Goal: Task Accomplishment & Management: Complete application form

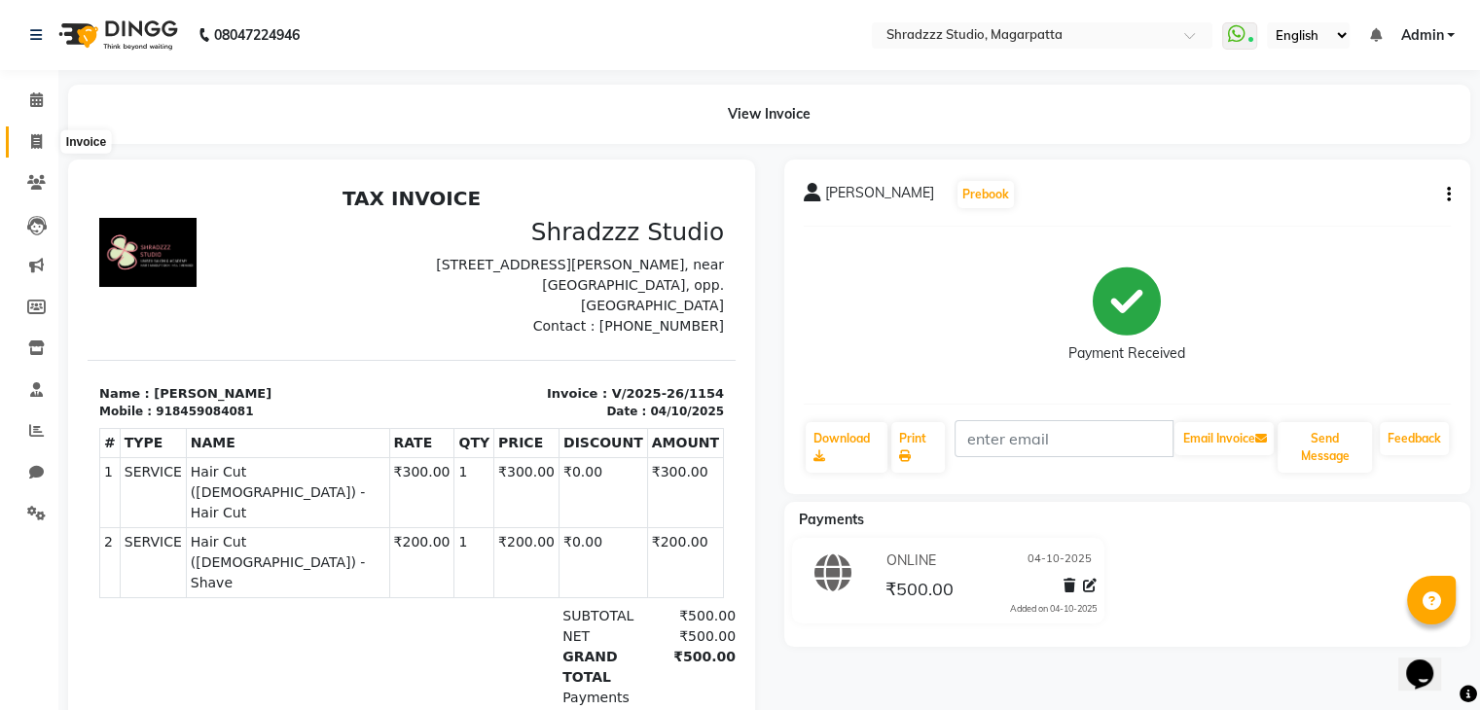
click at [40, 134] on icon at bounding box center [36, 141] width 11 height 15
select select "service"
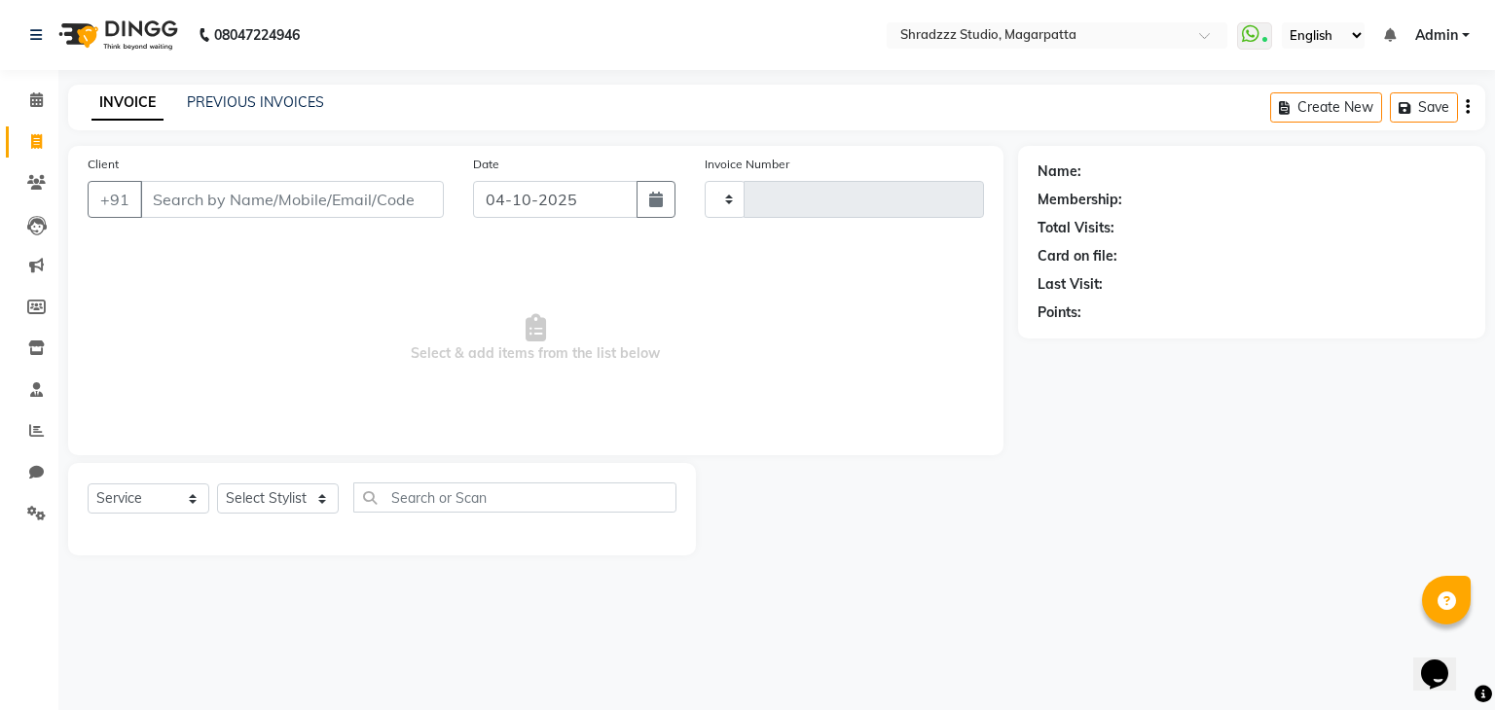
type input "1155"
select select "4544"
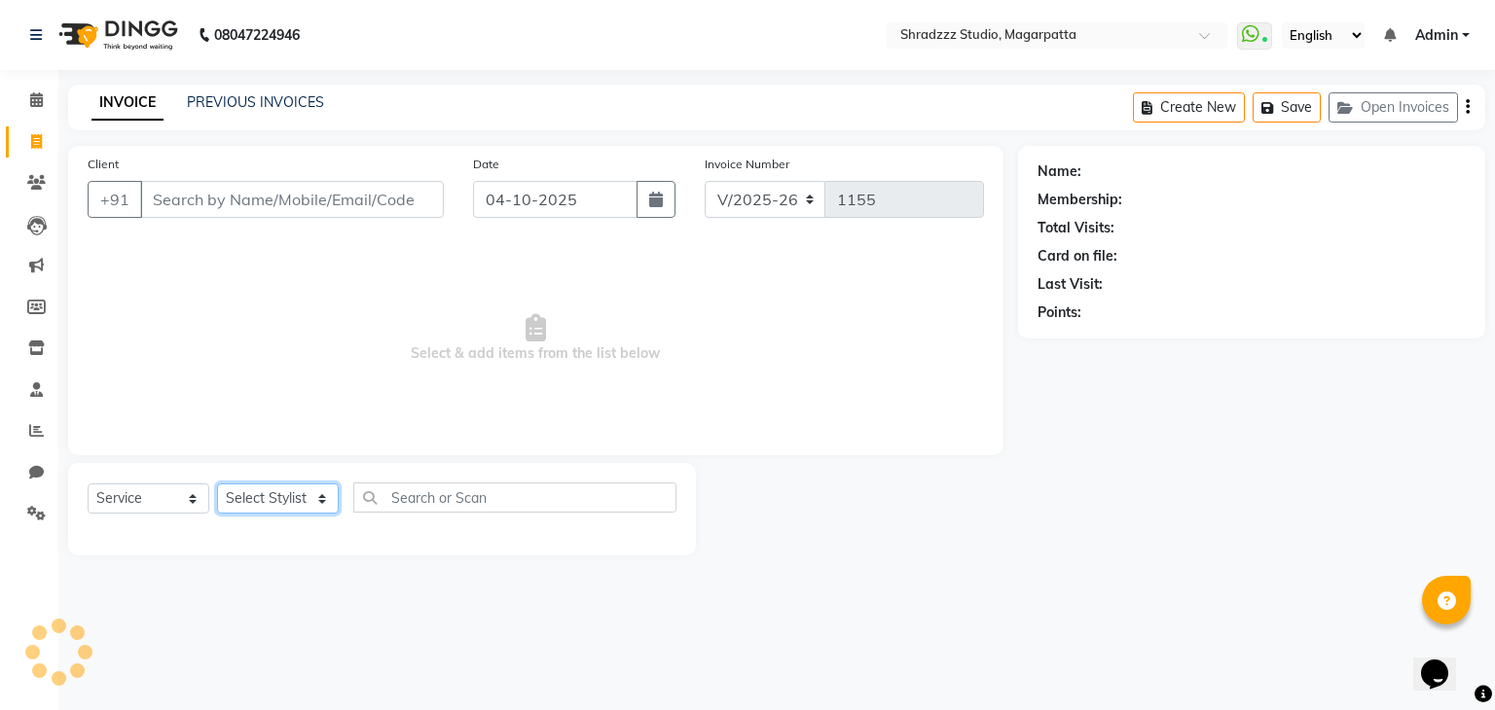
click at [284, 498] on select "Select Stylist" at bounding box center [278, 499] width 122 height 30
select select "87762"
click at [217, 485] on select "Select Stylist [PERSON_NAME] Manager [MEDICAL_DATA][PERSON_NAME] Sameer [PERSON…" at bounding box center [278, 499] width 122 height 30
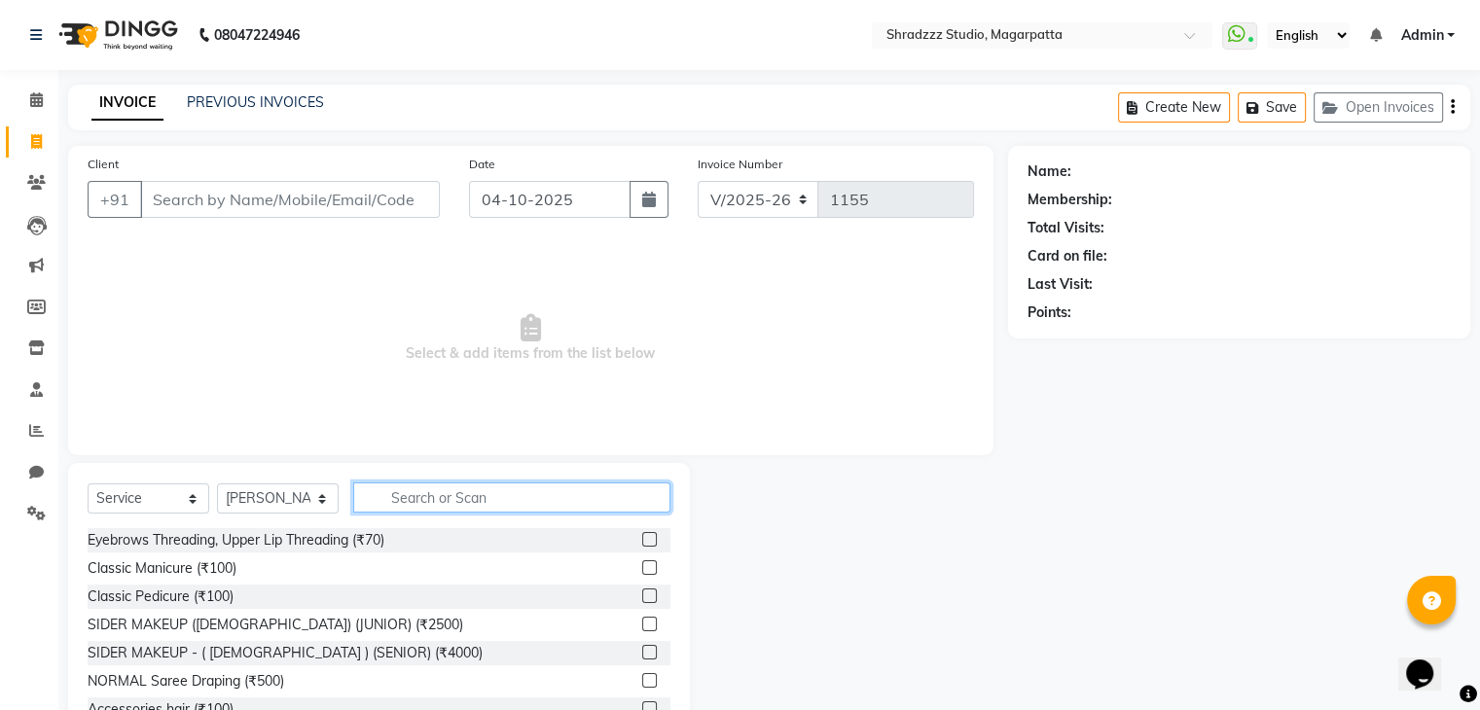
click at [433, 499] on input "text" at bounding box center [511, 498] width 317 height 30
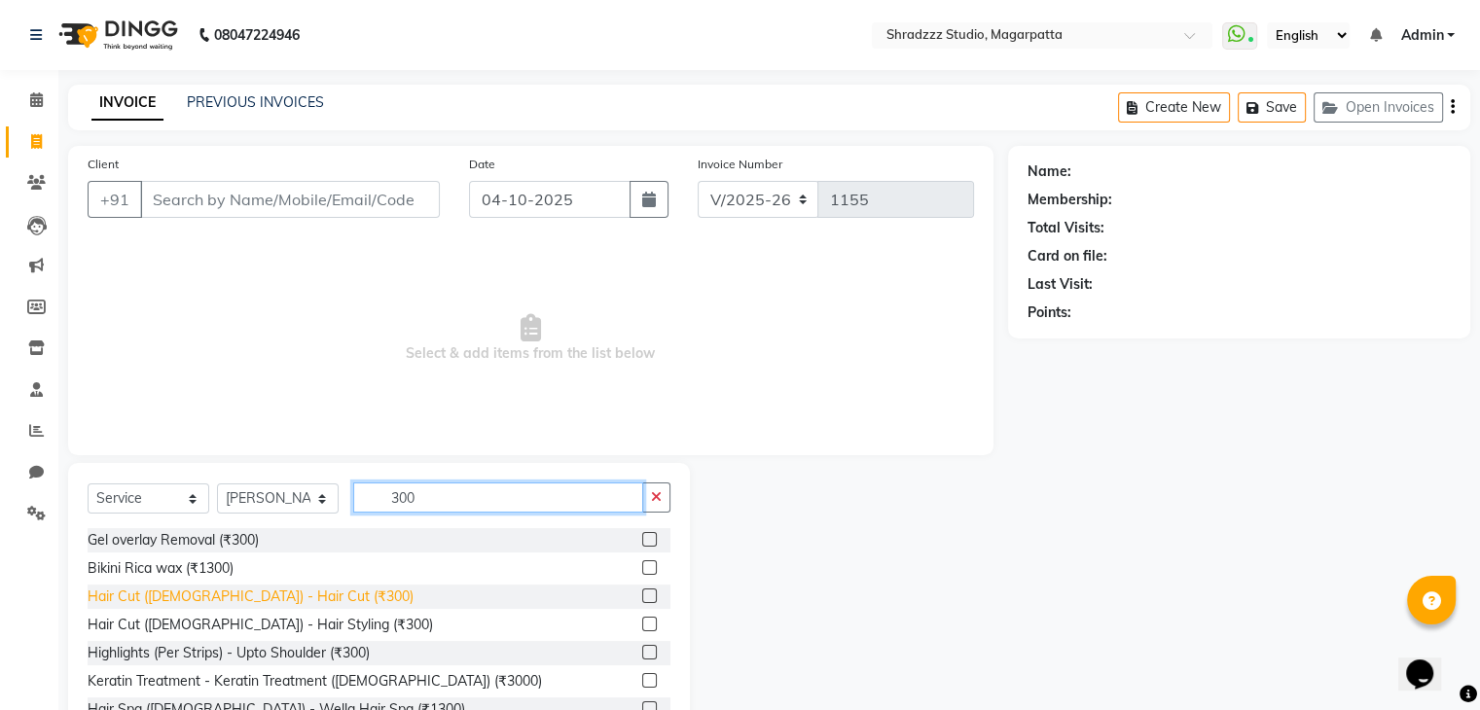
type input "300"
click at [175, 604] on div "Hair Cut ([DEMOGRAPHIC_DATA]) - Hair Cut (₹300)" at bounding box center [251, 597] width 326 height 20
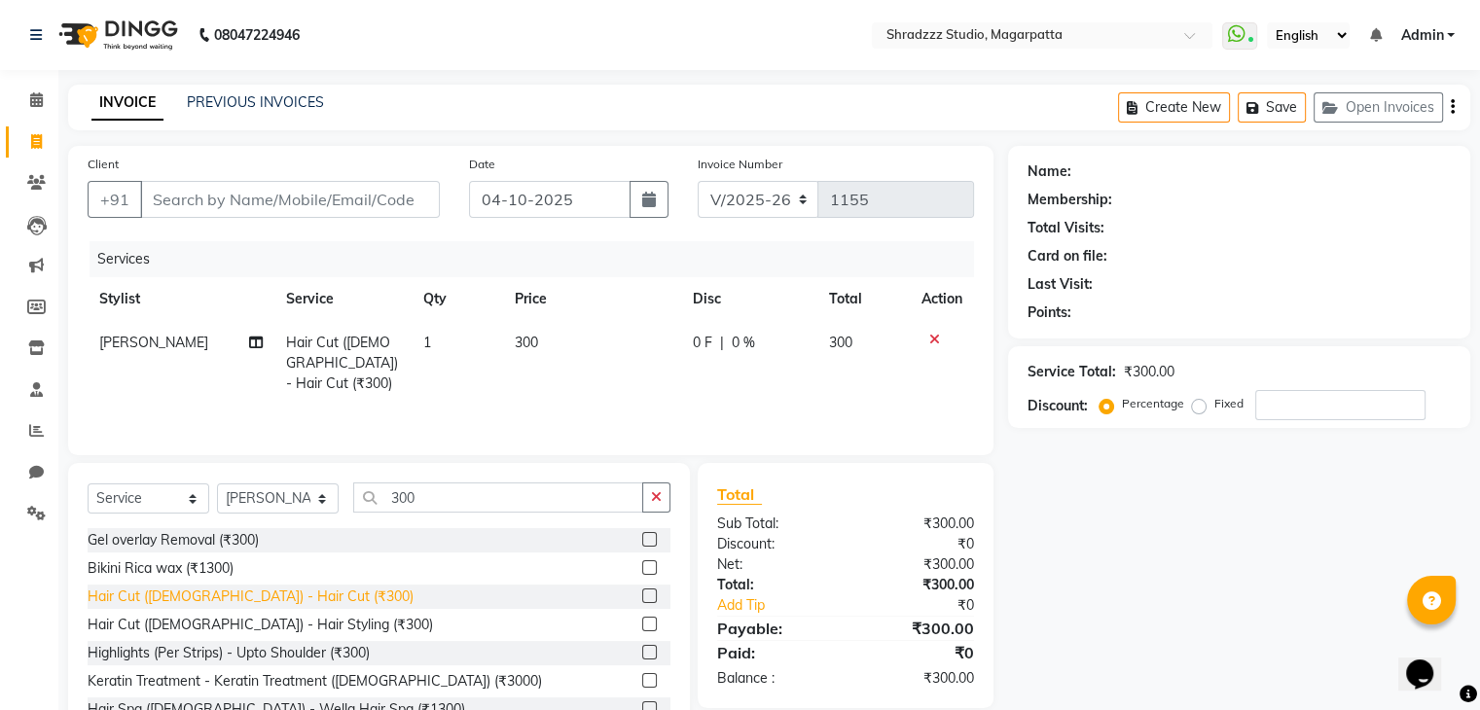
click at [175, 604] on div "Hair Cut ([DEMOGRAPHIC_DATA]) - Hair Cut (₹300)" at bounding box center [251, 597] width 326 height 20
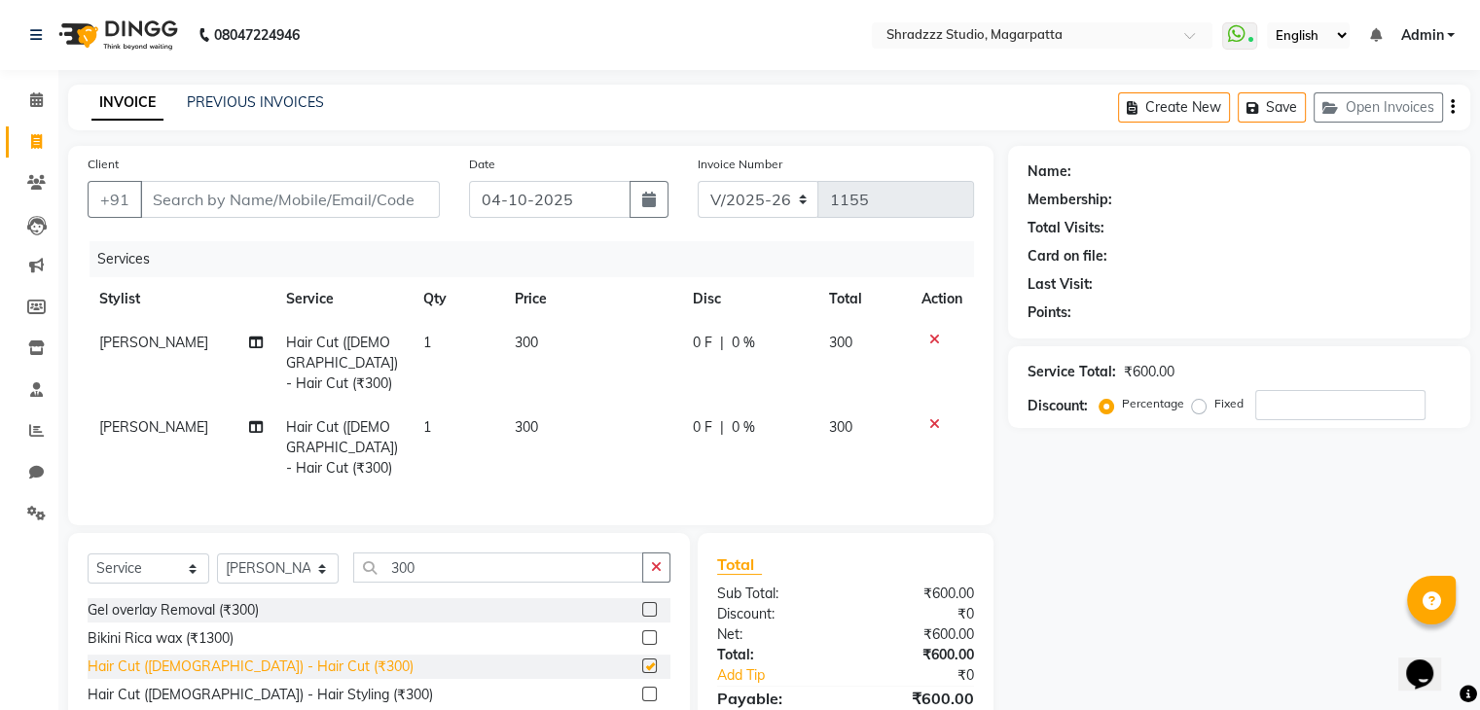
checkbox input "false"
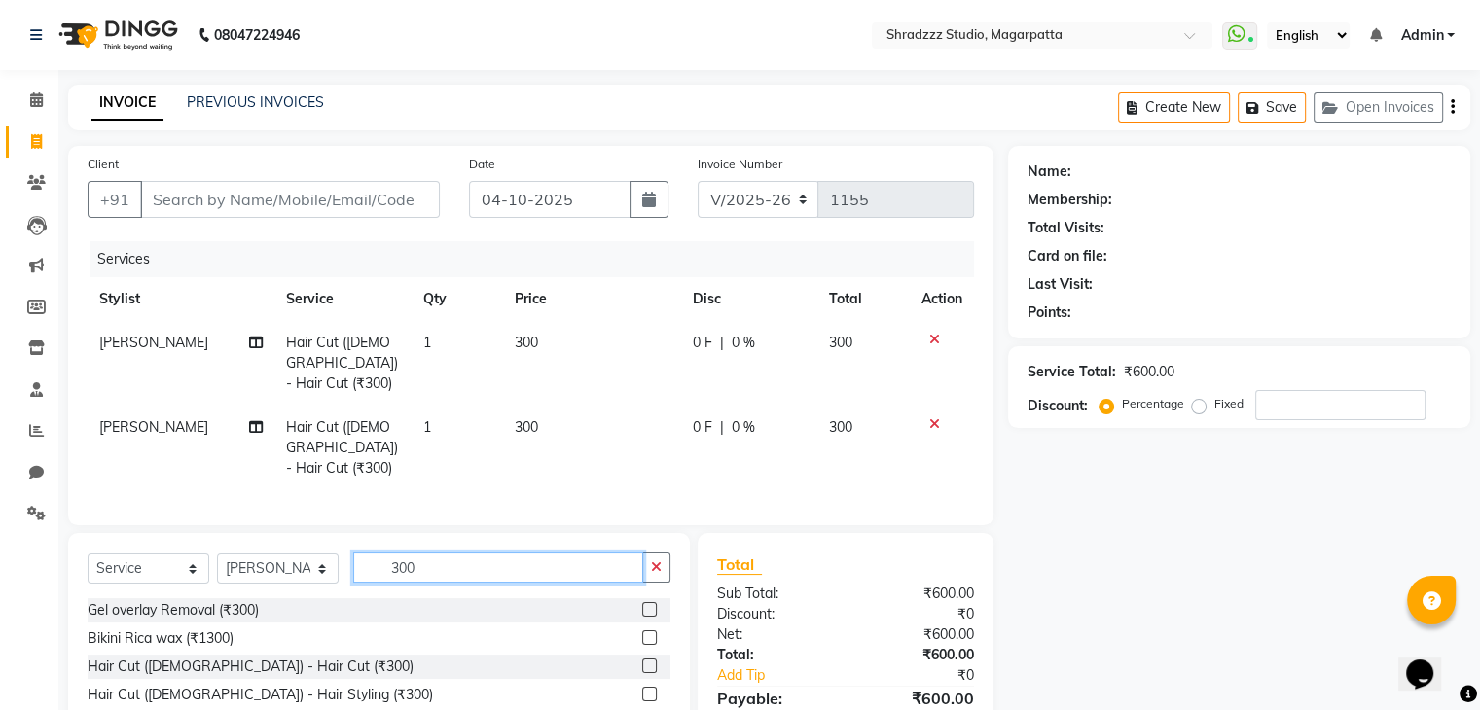
click at [424, 553] on input "300" at bounding box center [498, 568] width 290 height 30
type input "3"
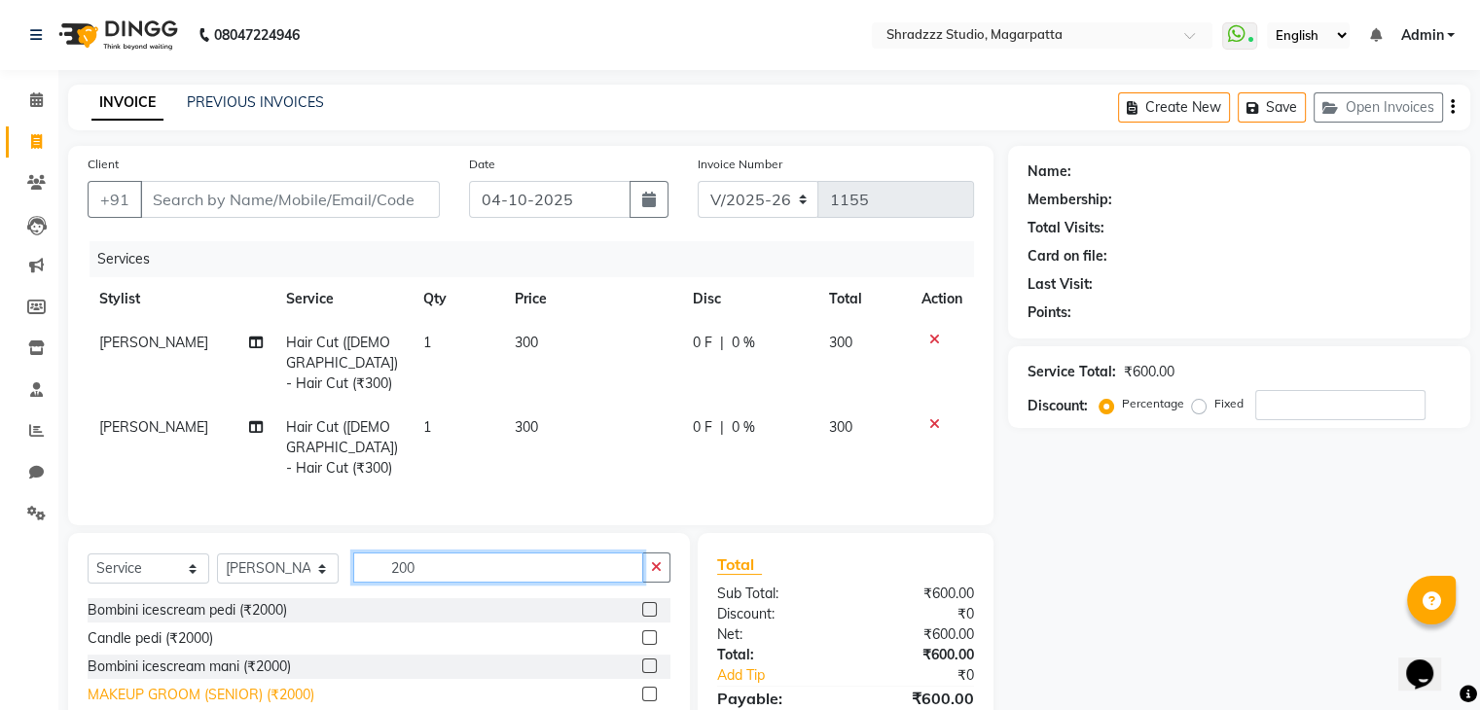
scroll to position [93, 0]
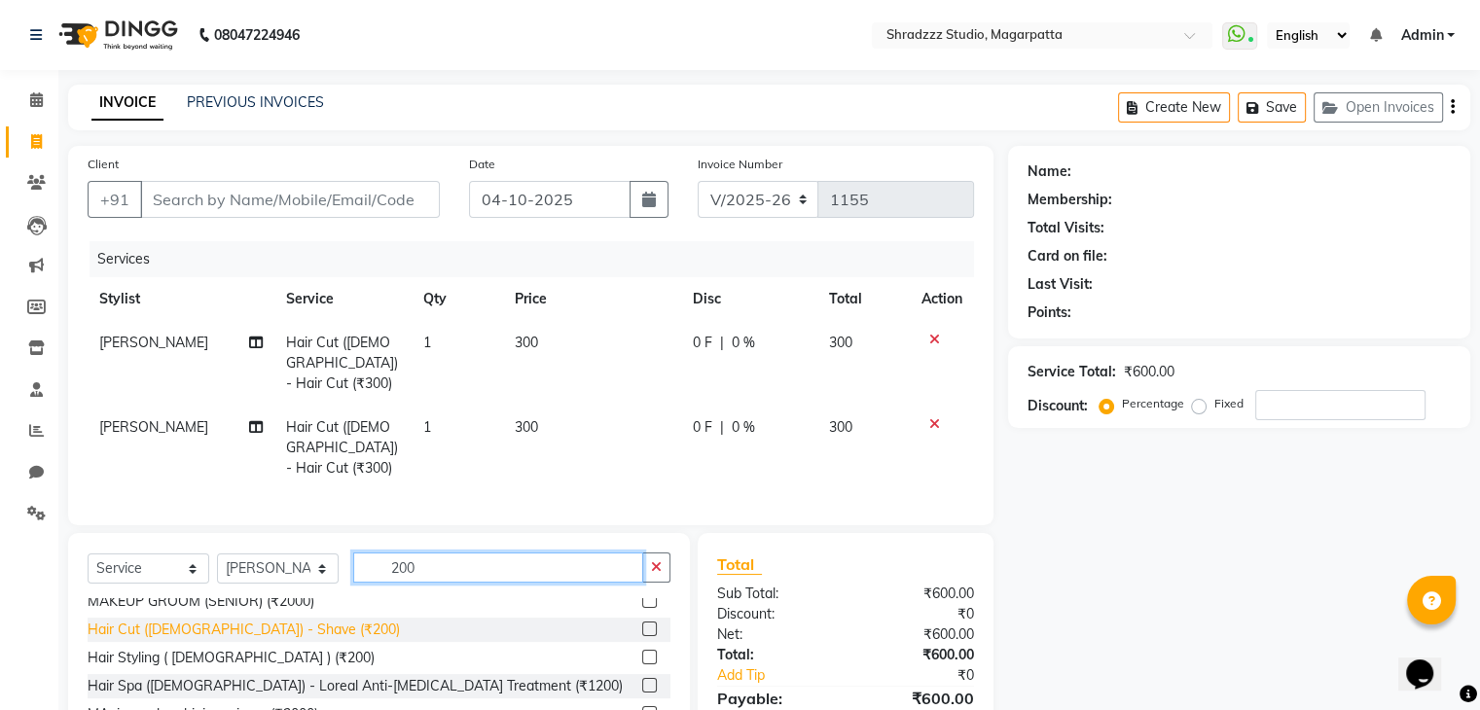
type input "200"
click at [213, 620] on div "Hair Cut ([DEMOGRAPHIC_DATA]) - Shave (₹200)" at bounding box center [244, 630] width 312 height 20
checkbox input "false"
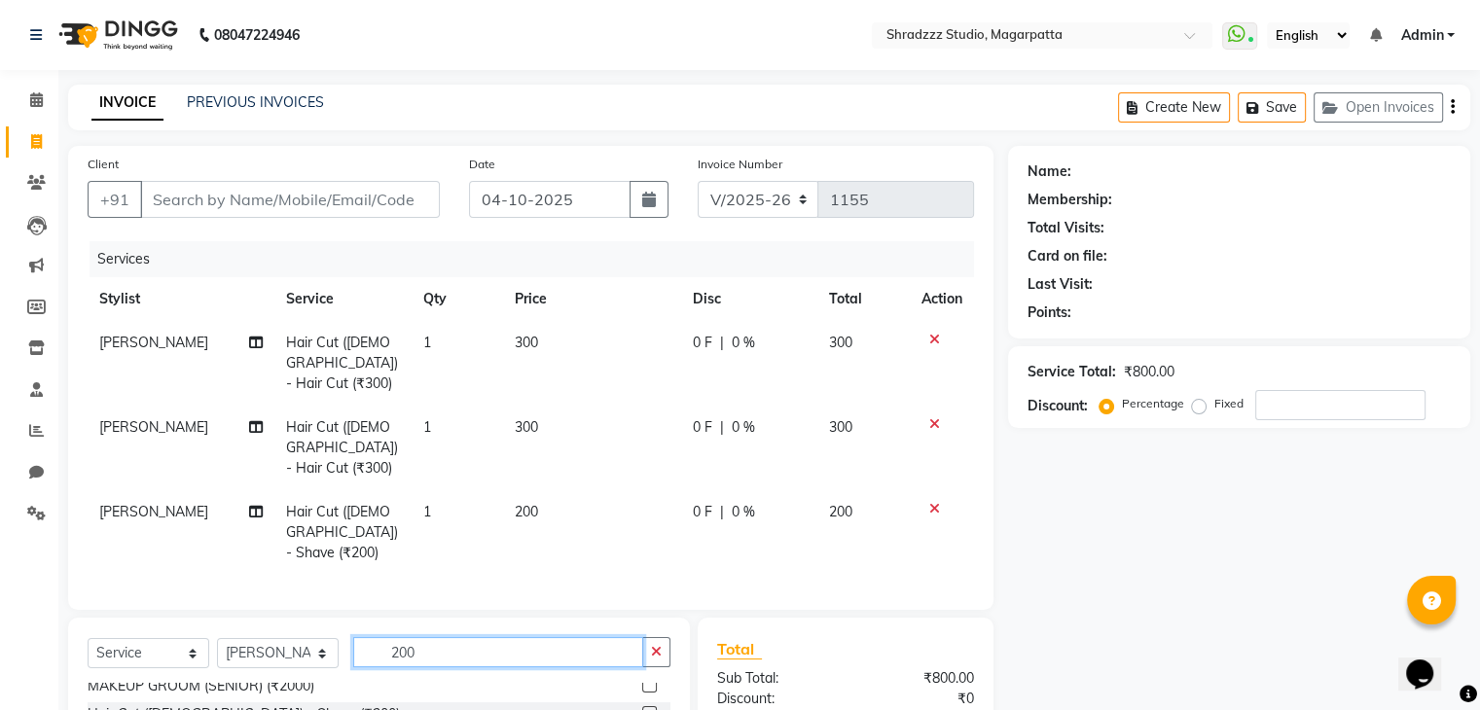
click at [419, 637] on input "200" at bounding box center [498, 652] width 290 height 30
type input "2"
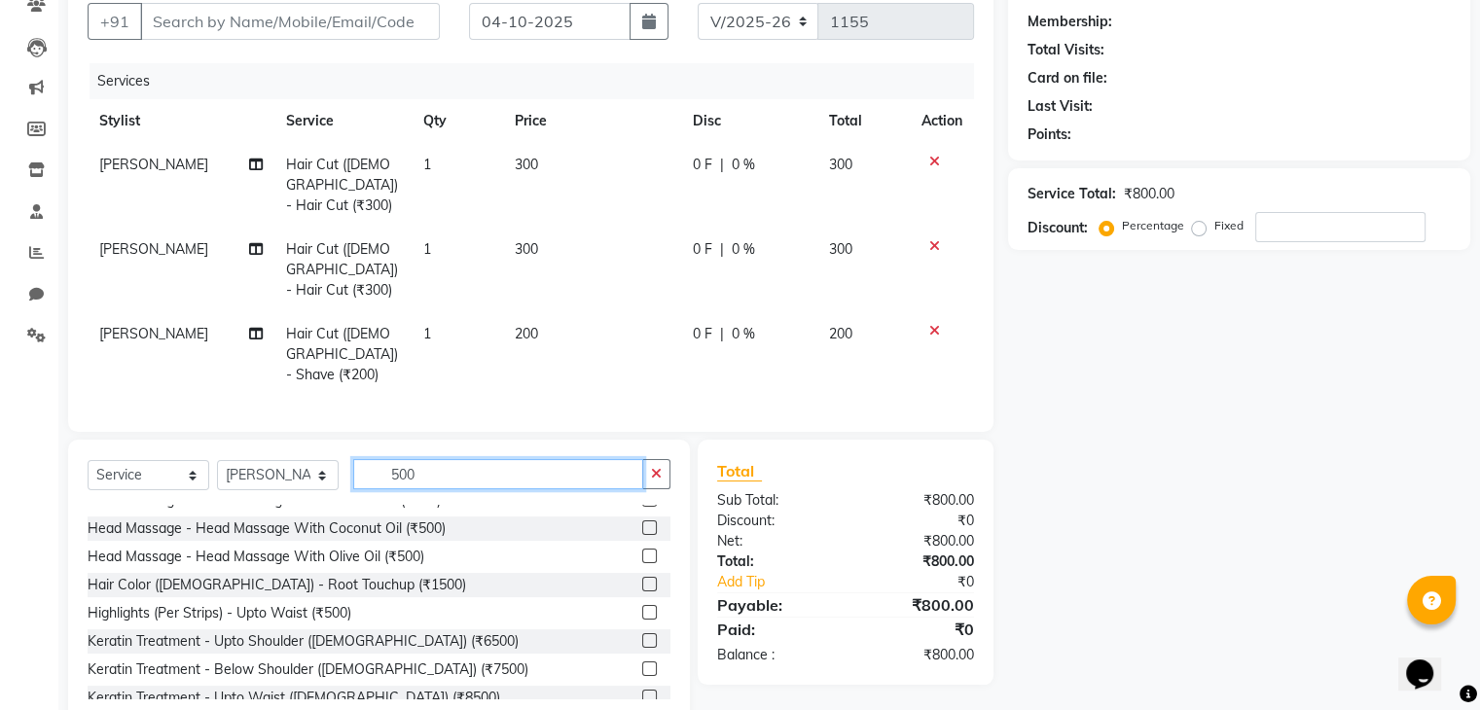
scroll to position [326, 0]
type input "500"
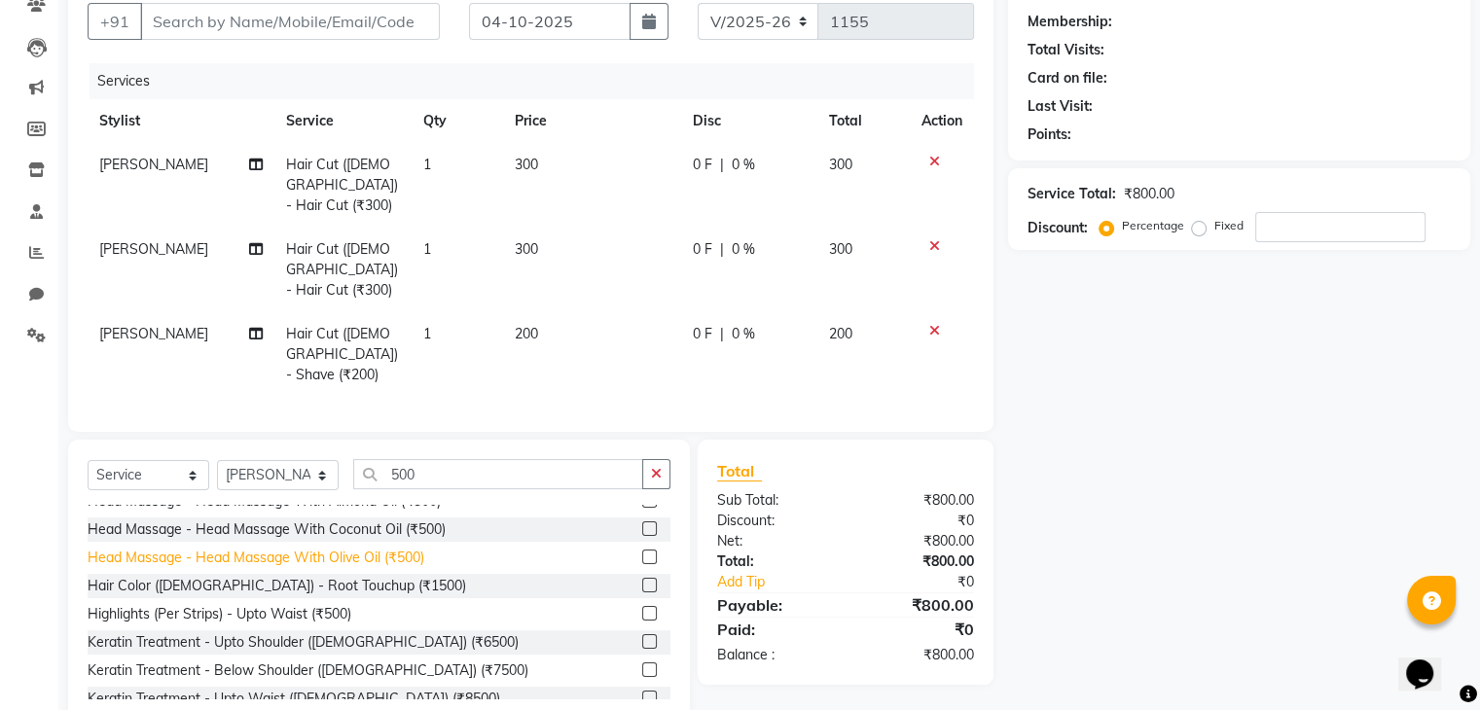
click at [184, 548] on div "Head Massage - Head Massage With Olive Oil (₹500)" at bounding box center [256, 558] width 337 height 20
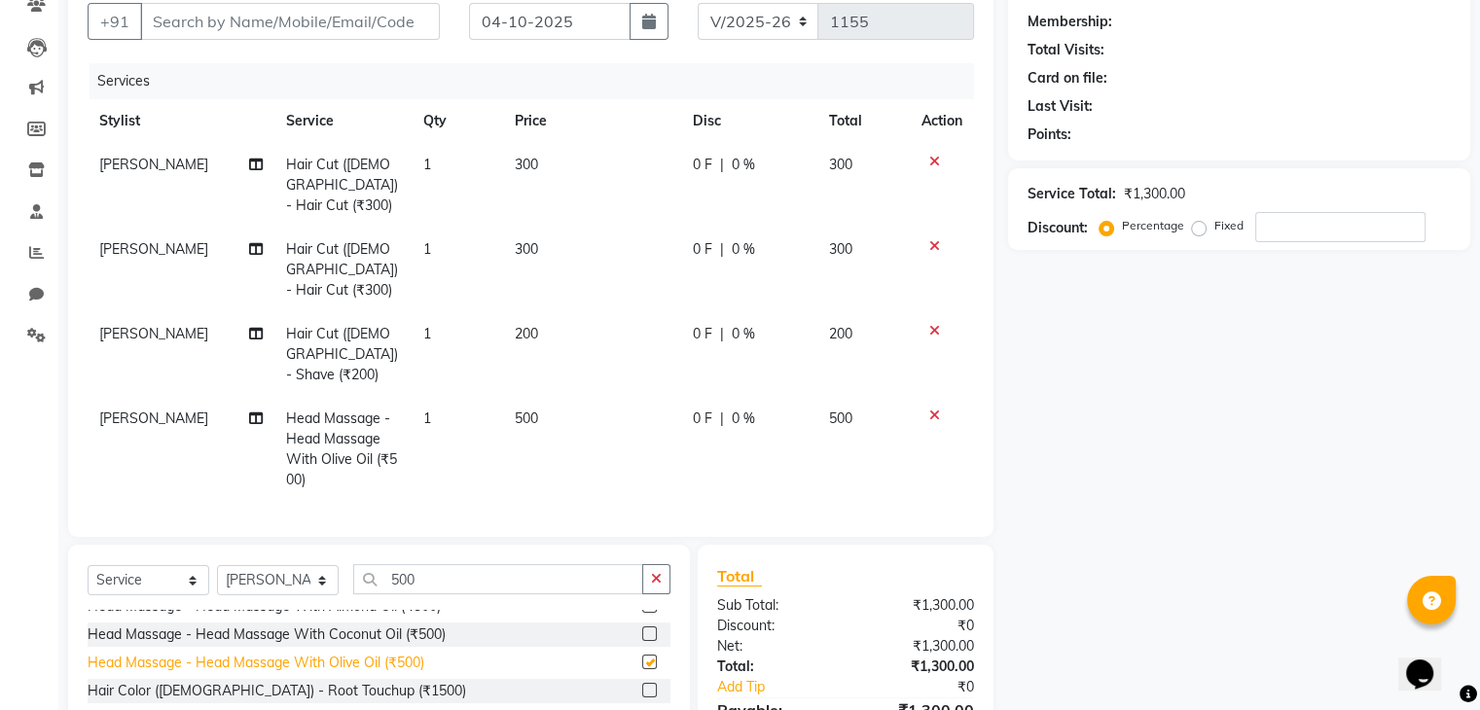
checkbox input "false"
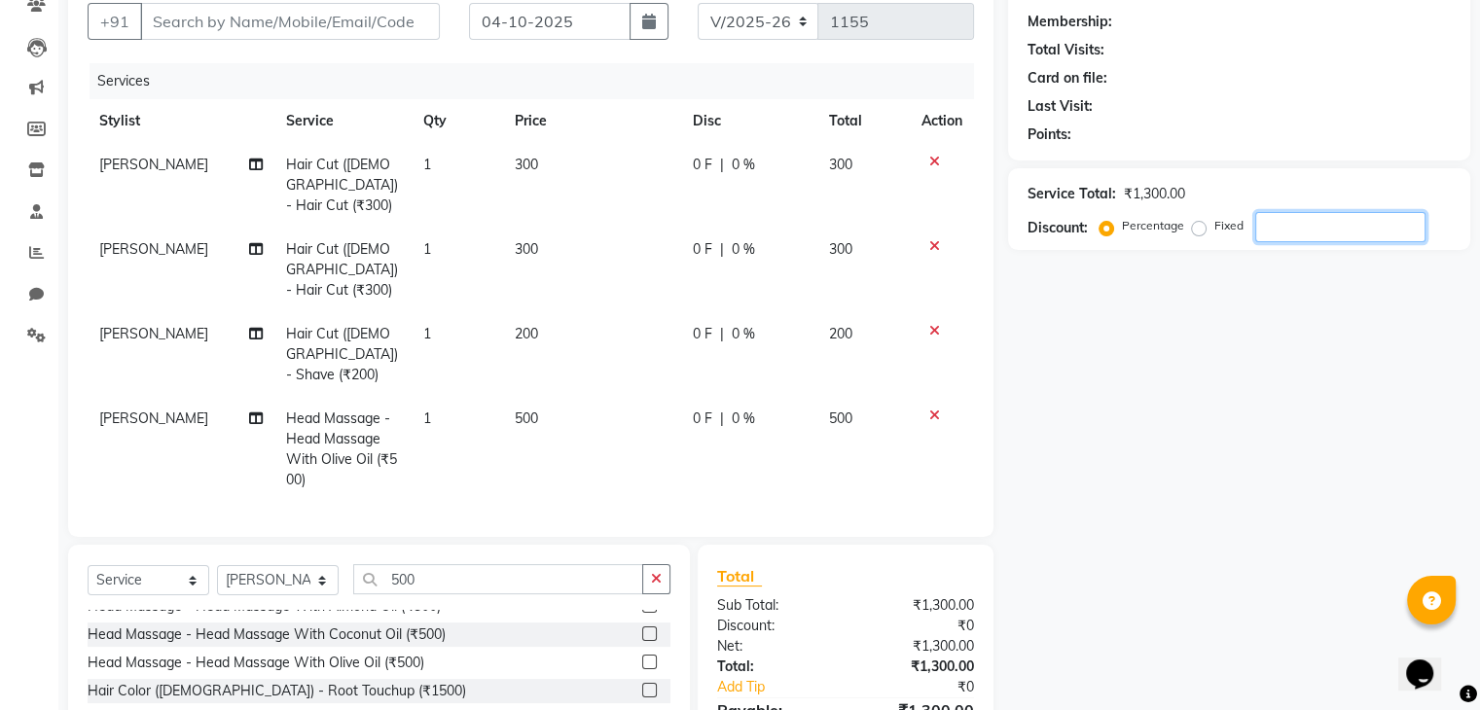
click at [1282, 227] on input "number" at bounding box center [1340, 227] width 170 height 30
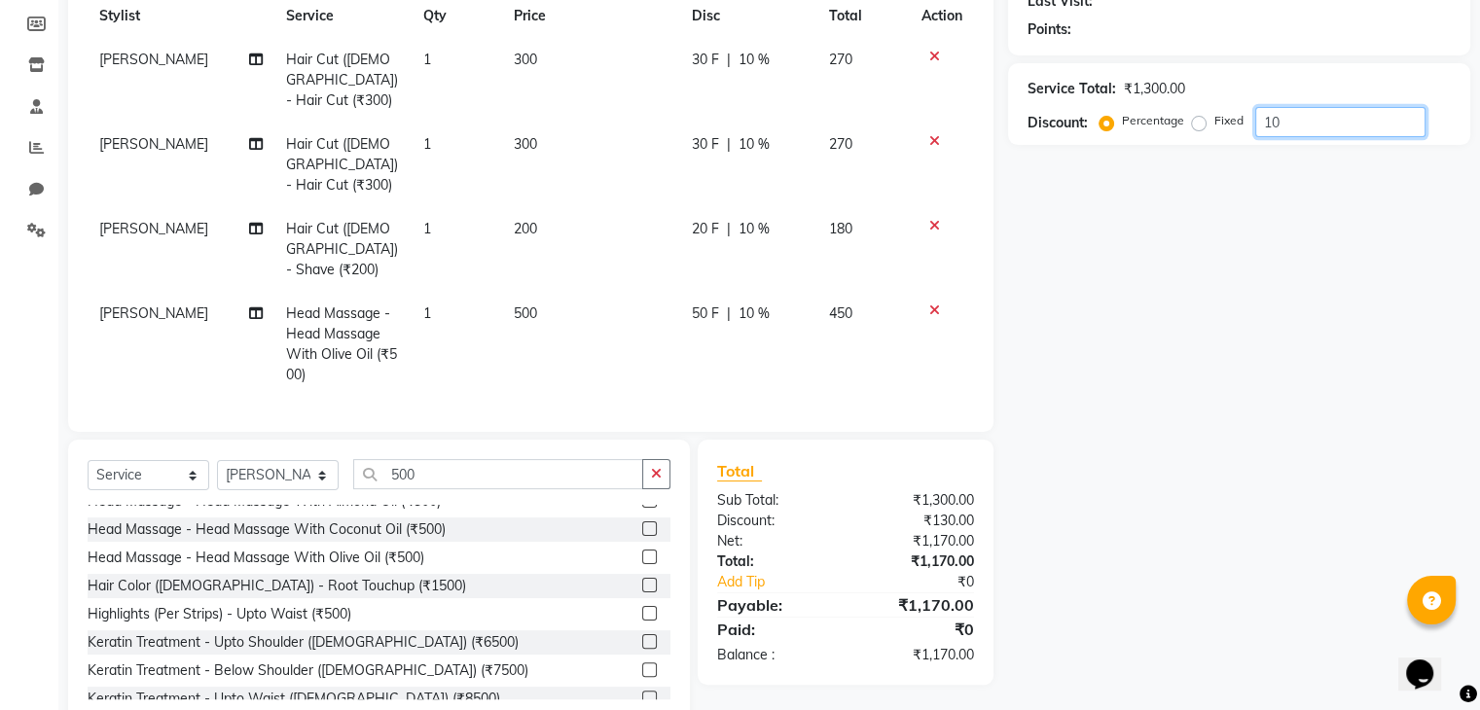
scroll to position [0, 0]
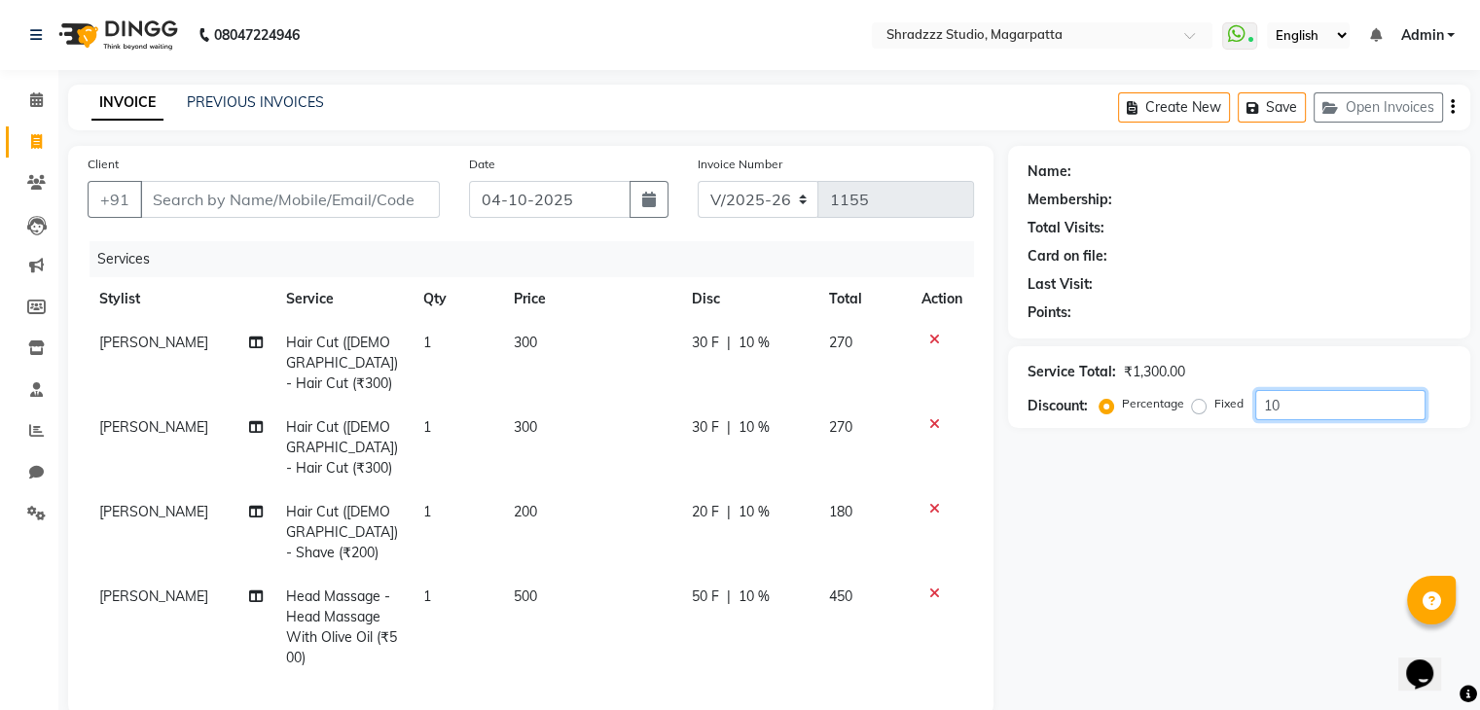
type input "10"
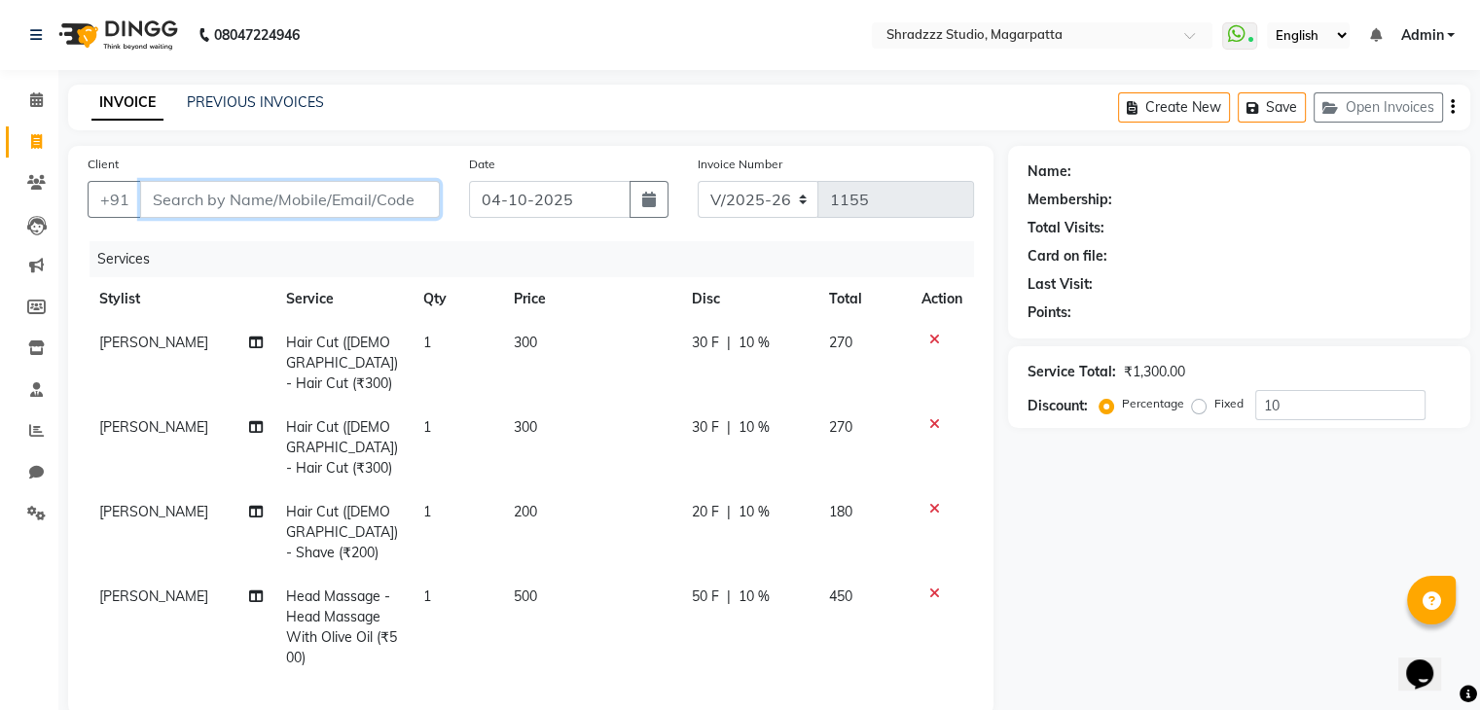
click at [276, 198] on input "Client" at bounding box center [290, 199] width 300 height 37
type input "9"
type input "0"
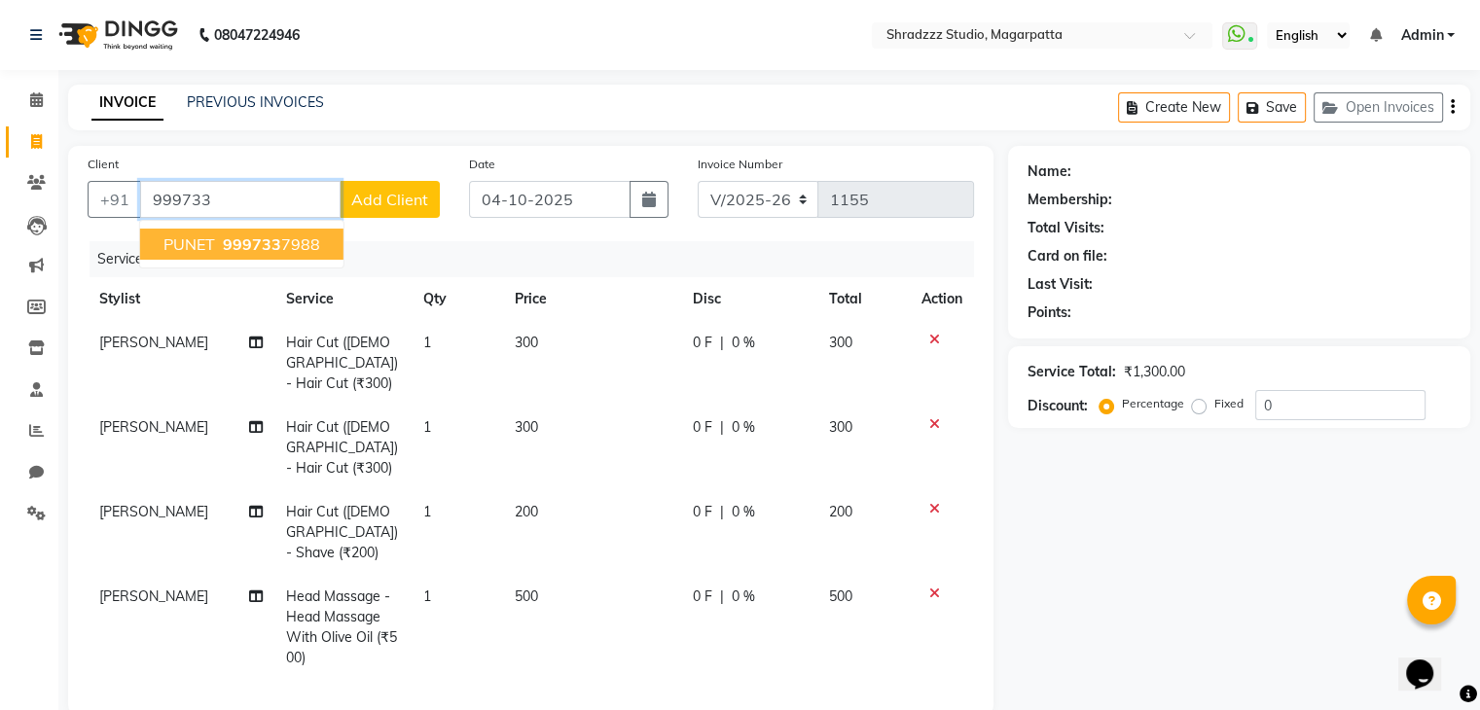
click at [199, 242] on span "PUNET" at bounding box center [189, 244] width 52 height 19
type input "9997337988"
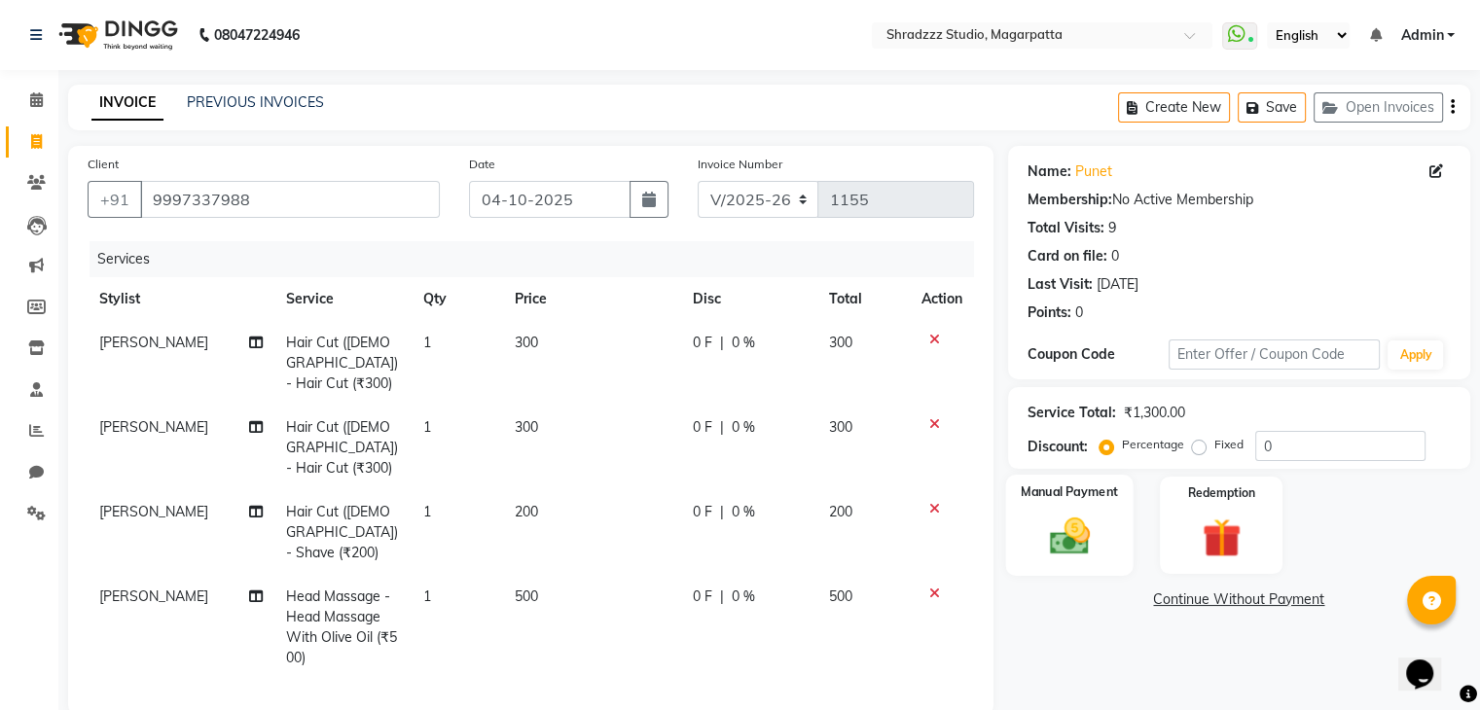
click at [1095, 530] on img at bounding box center [1068, 537] width 65 height 47
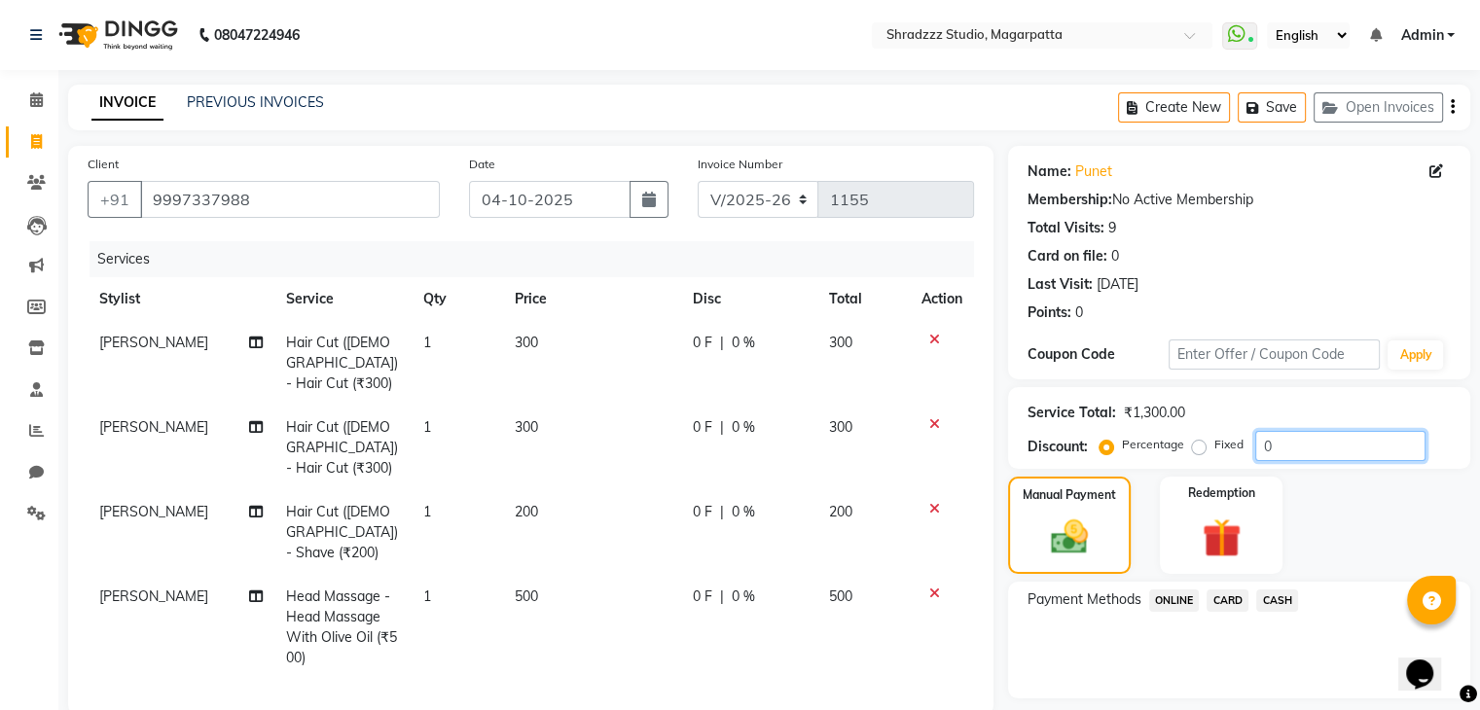
click at [1268, 453] on input "0" at bounding box center [1340, 446] width 170 height 30
type input "10"
click at [1175, 604] on span "ONLINE" at bounding box center [1174, 601] width 51 height 22
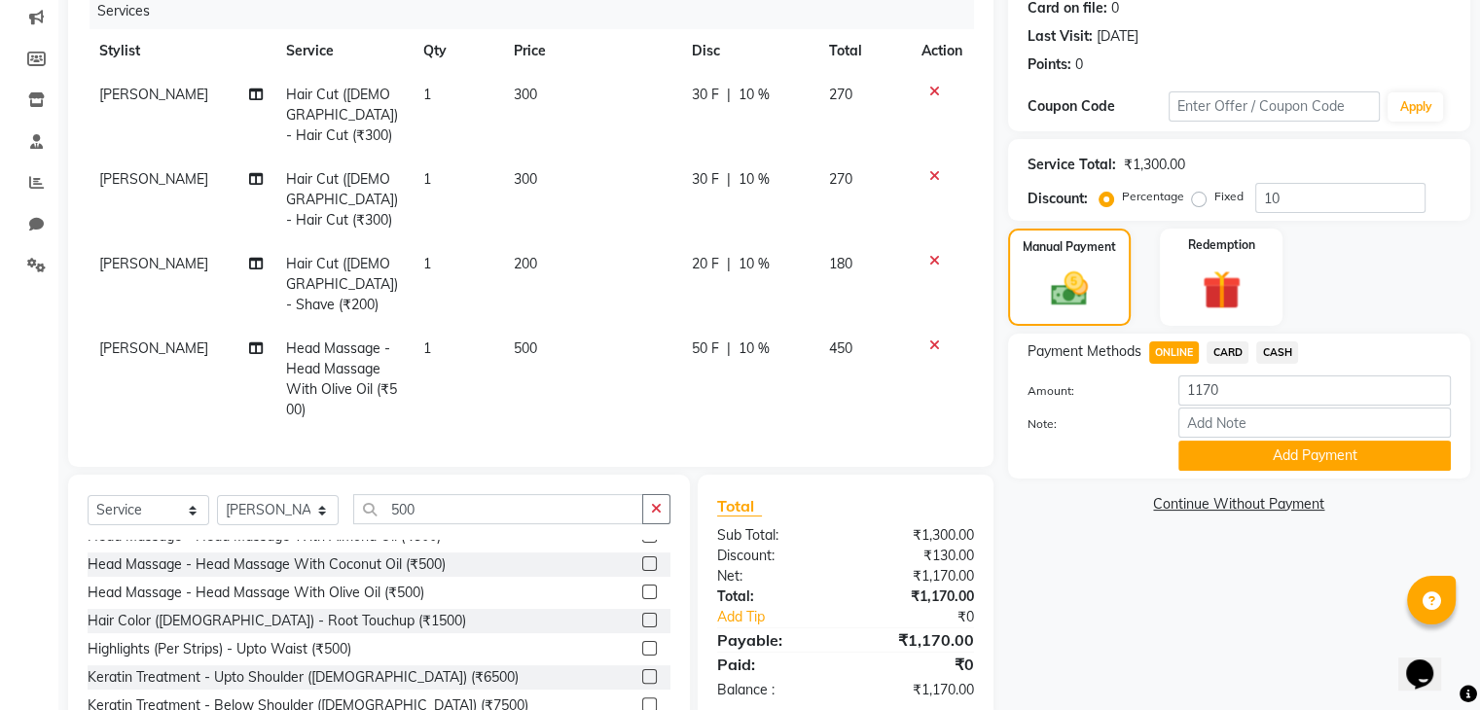
scroll to position [249, 0]
click at [1267, 449] on button "Add Payment" at bounding box center [1315, 455] width 272 height 30
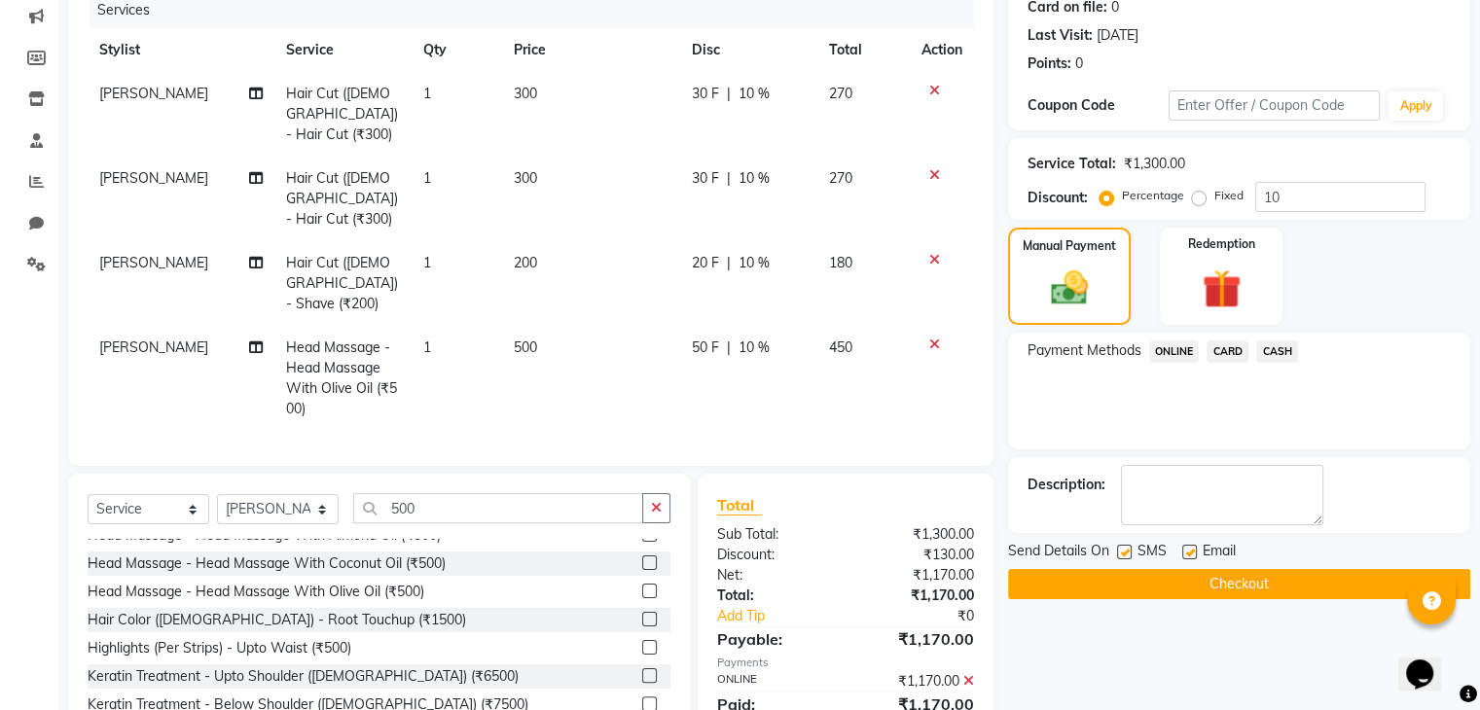
scroll to position [283, 0]
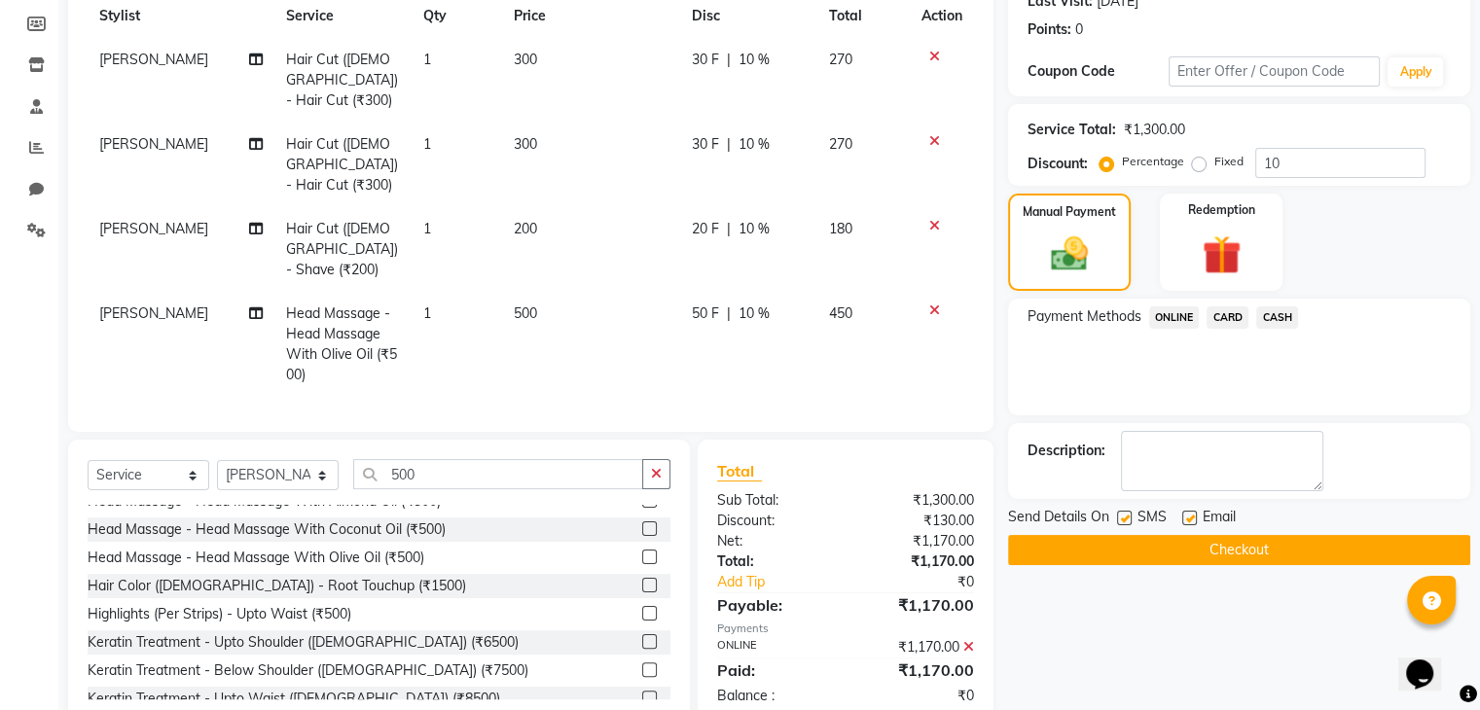
click at [1187, 545] on button "Checkout" at bounding box center [1239, 550] width 462 height 30
